Goal: Communication & Community: Ask a question

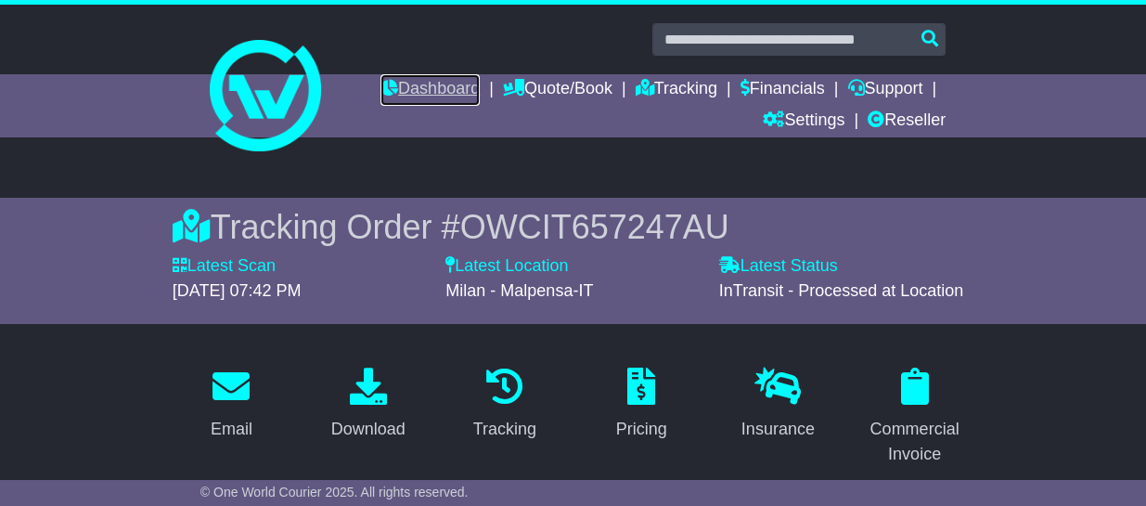
click at [420, 84] on link "Dashboard" at bounding box center [429, 90] width 99 height 32
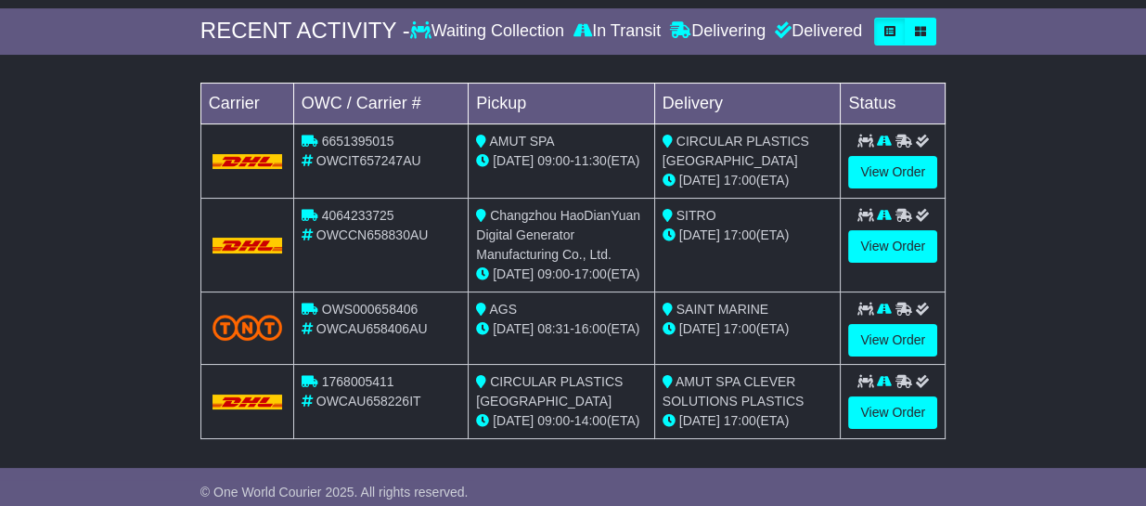
scroll to position [348, 0]
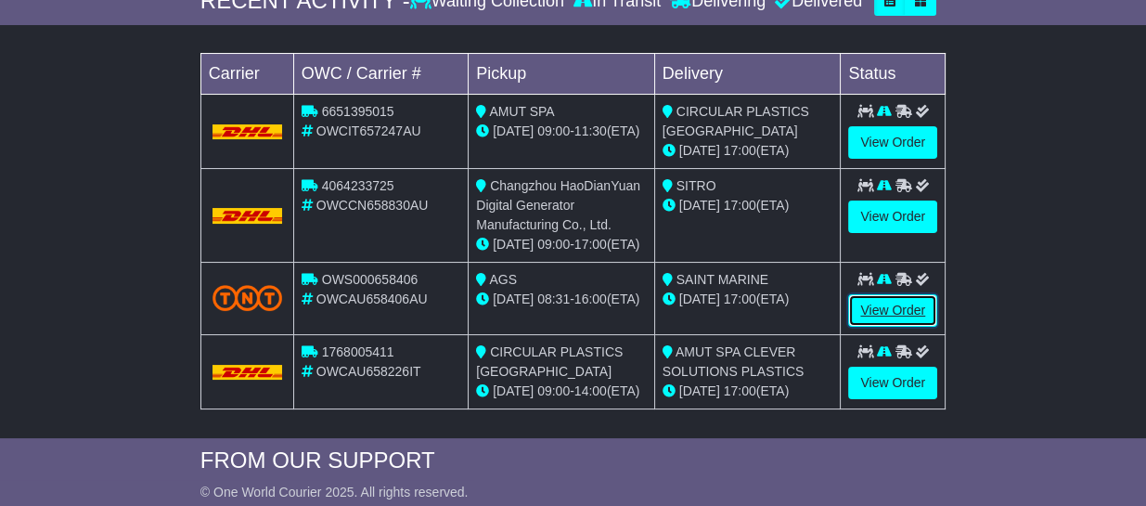
click at [894, 305] on link "View Order" at bounding box center [892, 310] width 89 height 32
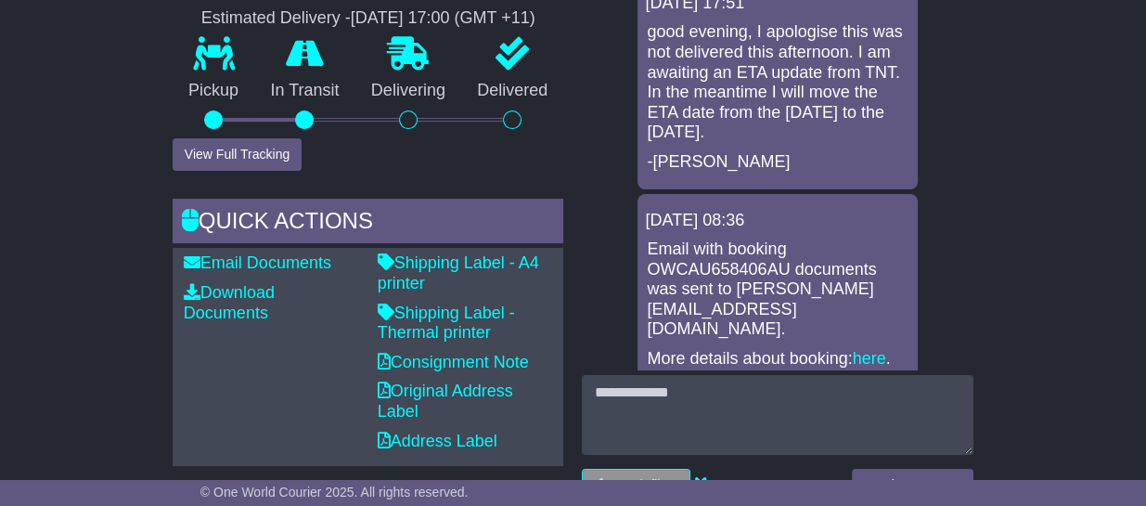
scroll to position [580, 0]
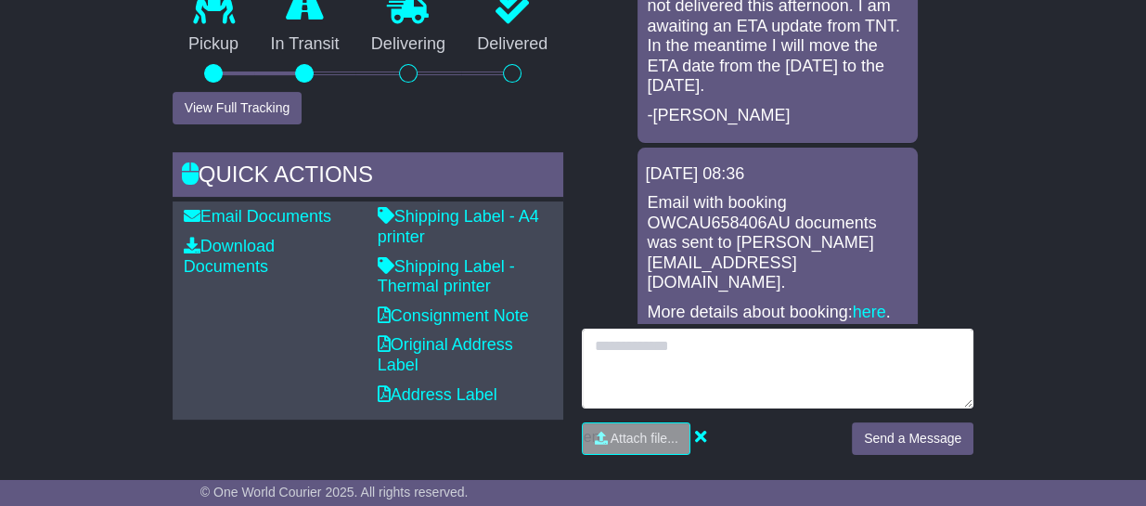
click at [681, 366] on textarea at bounding box center [778, 368] width 392 height 80
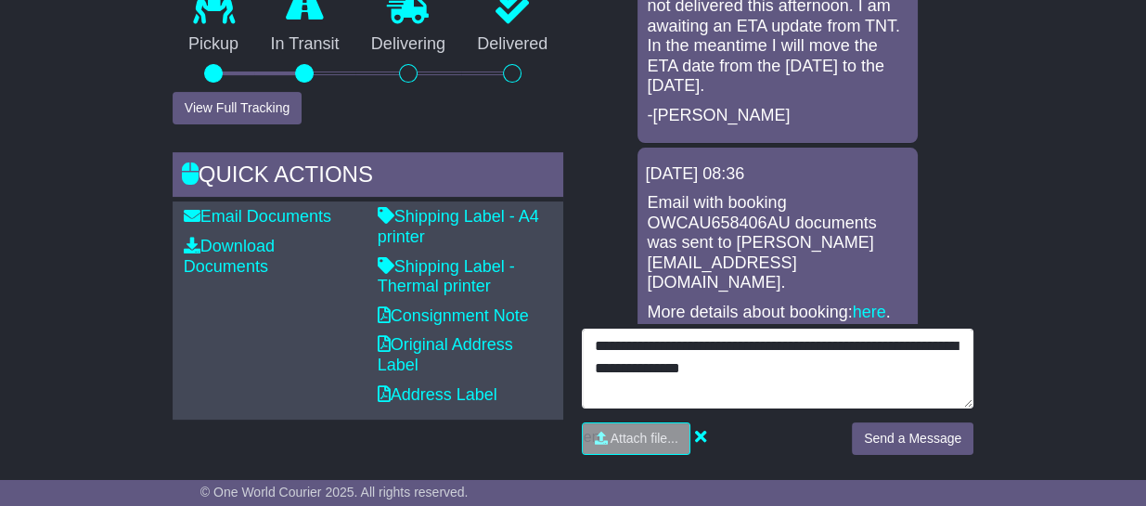
type textarea "**********"
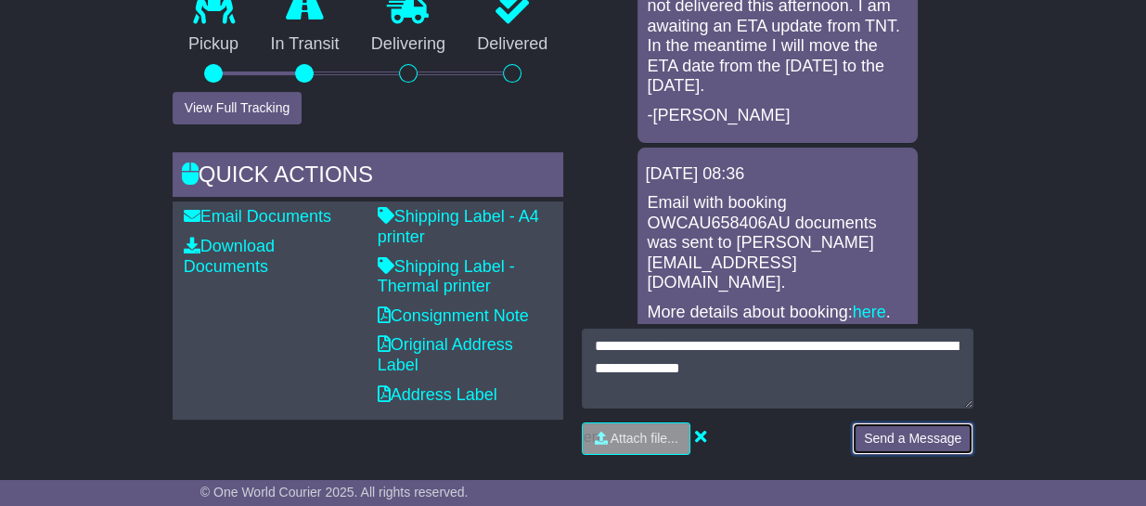
click at [905, 431] on button "Send a Message" at bounding box center [913, 438] width 122 height 32
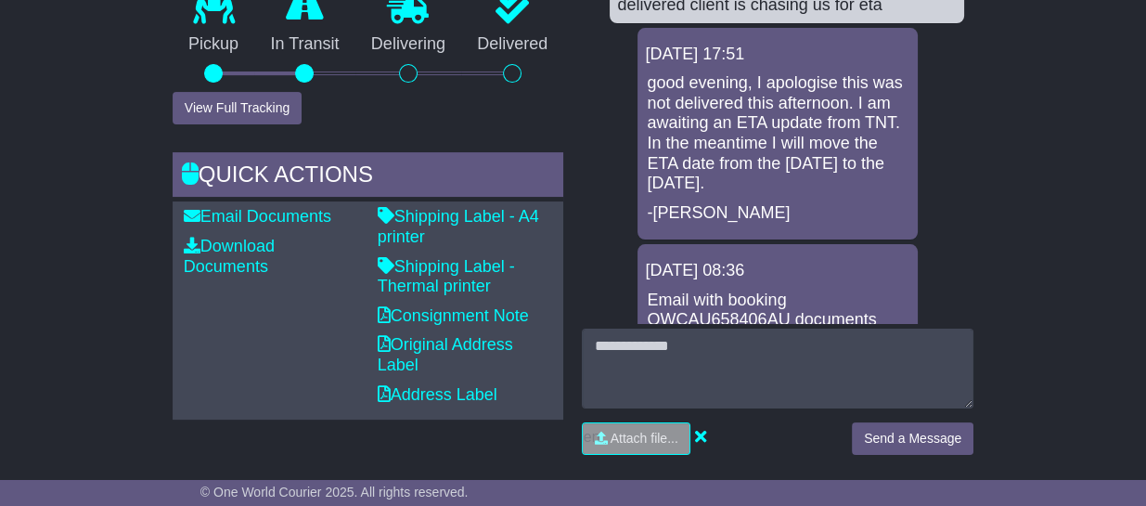
scroll to position [0, 0]
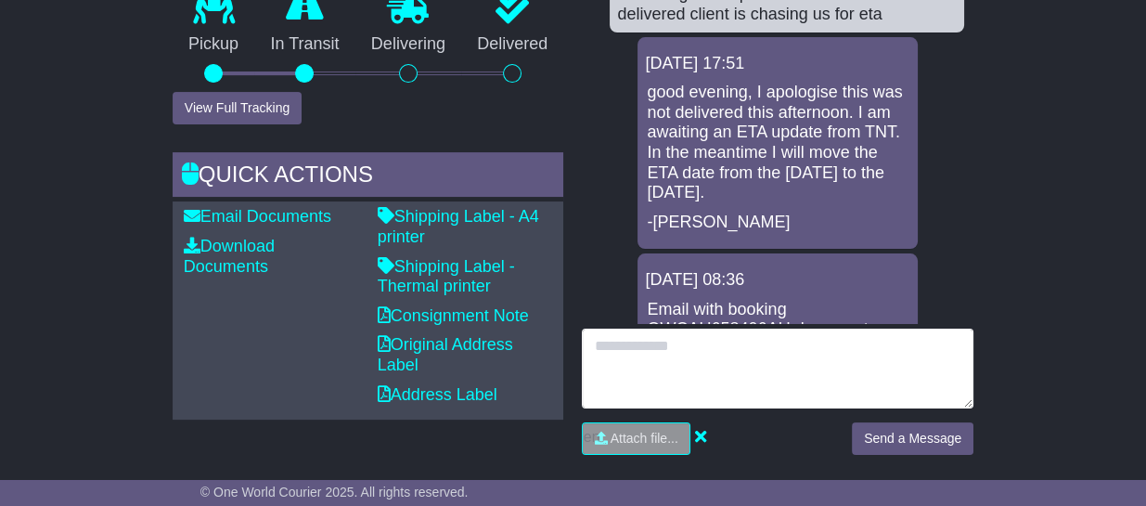
drag, startPoint x: 714, startPoint y: 349, endPoint x: 723, endPoint y: 334, distance: 17.0
click at [714, 348] on textarea at bounding box center [778, 368] width 392 height 80
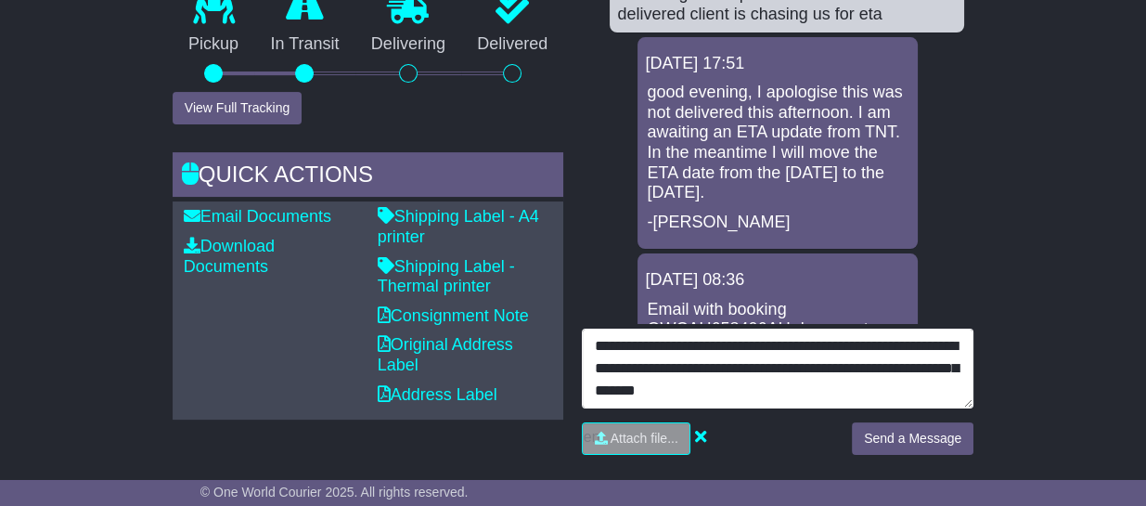
type textarea "**********"
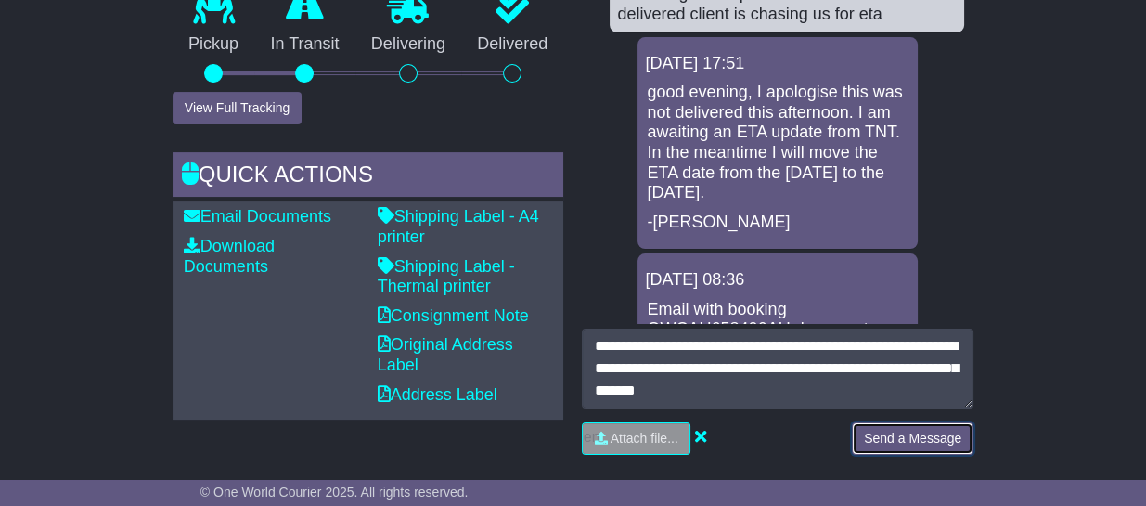
click at [920, 431] on button "Send a Message" at bounding box center [913, 438] width 122 height 32
